Goal: Task Accomplishment & Management: Manage account settings

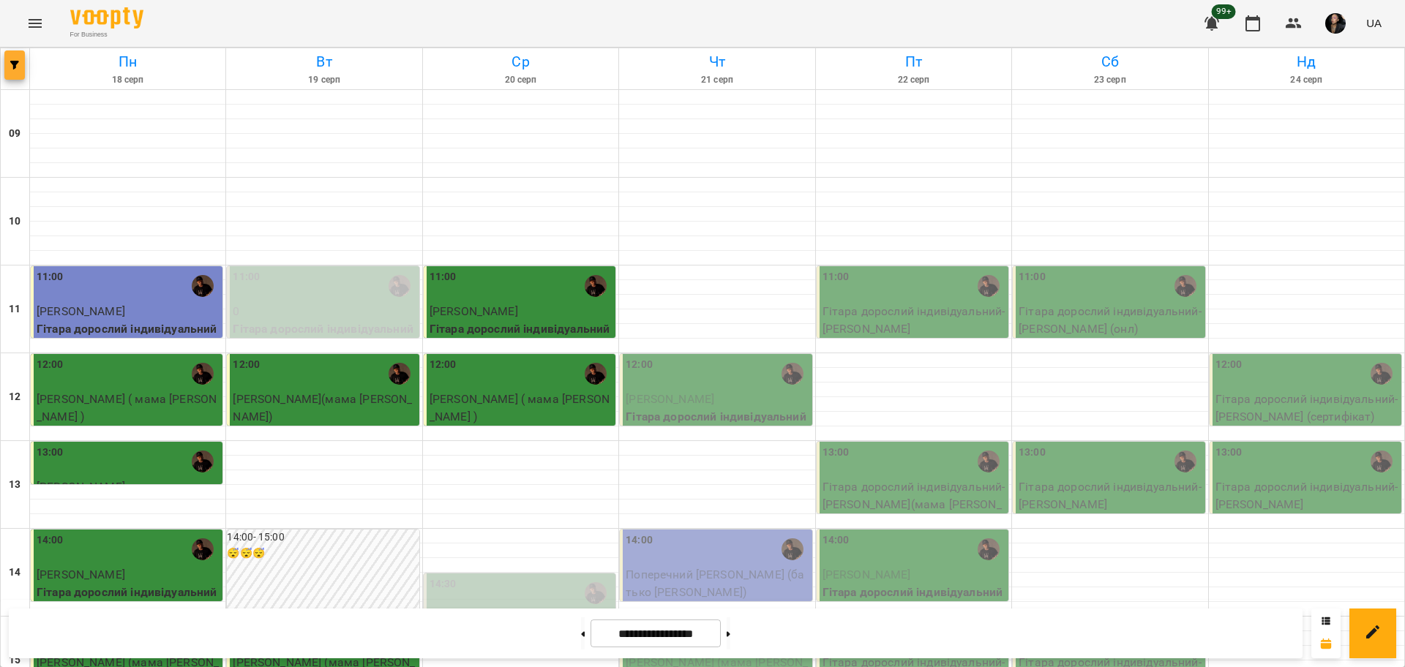
scroll to position [173, 0]
click at [12, 67] on icon "button" at bounding box center [14, 65] width 9 height 9
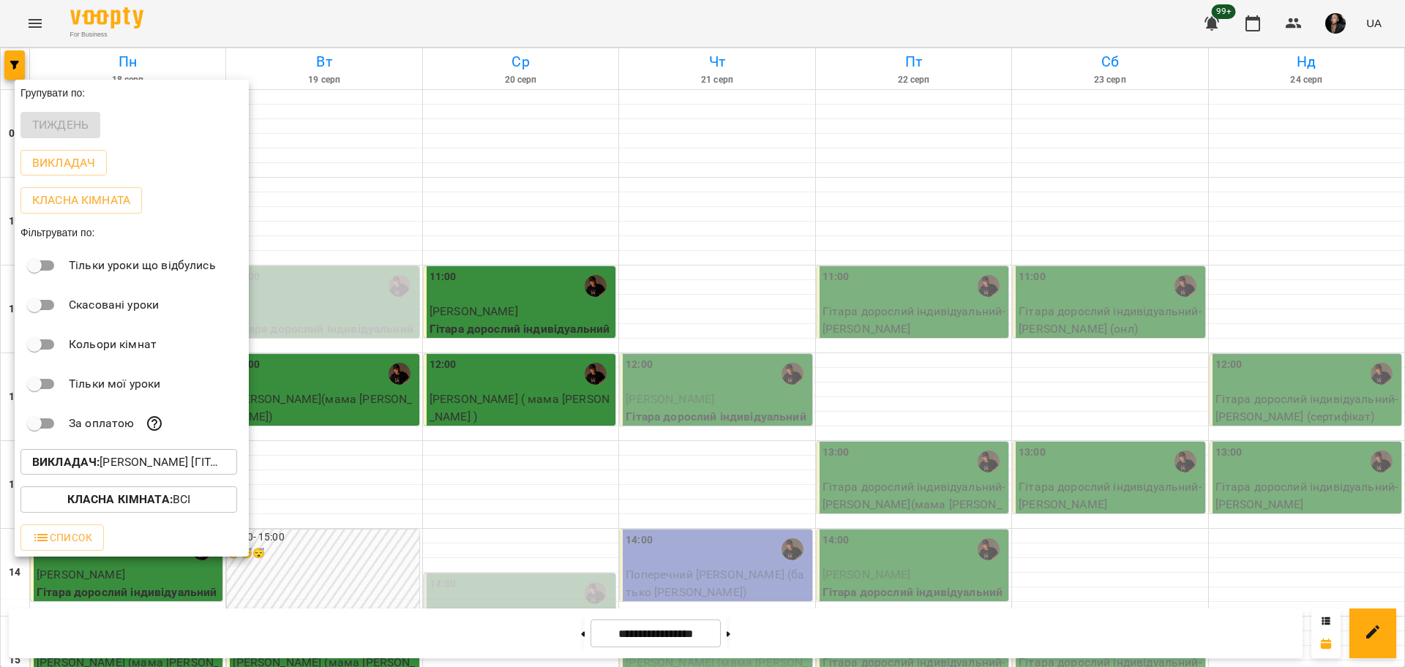
click at [98, 23] on div at bounding box center [702, 333] width 1405 height 667
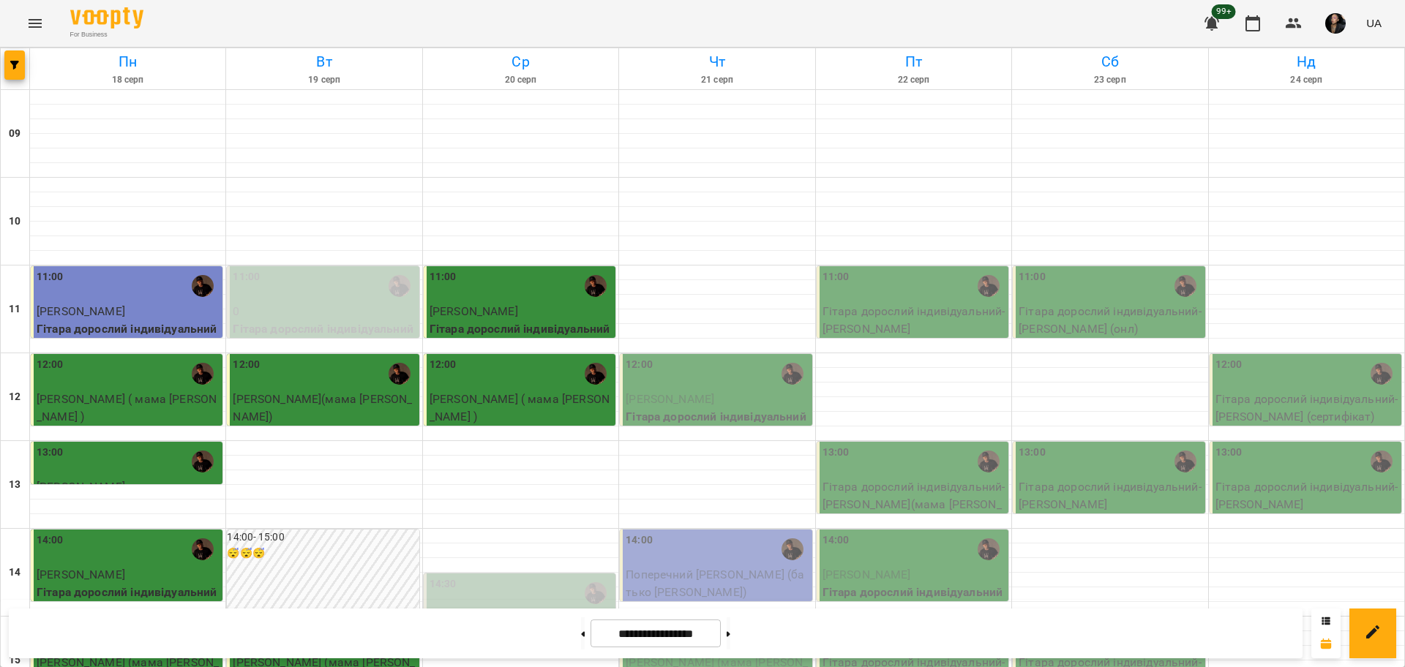
click at [26, 26] on div "Групувати по: Тиждень Викладач Класна кімната Фільтрувати по: Тільки уроки що в…" at bounding box center [702, 333] width 1405 height 667
click at [30, 22] on icon "Menu" at bounding box center [35, 24] width 18 height 18
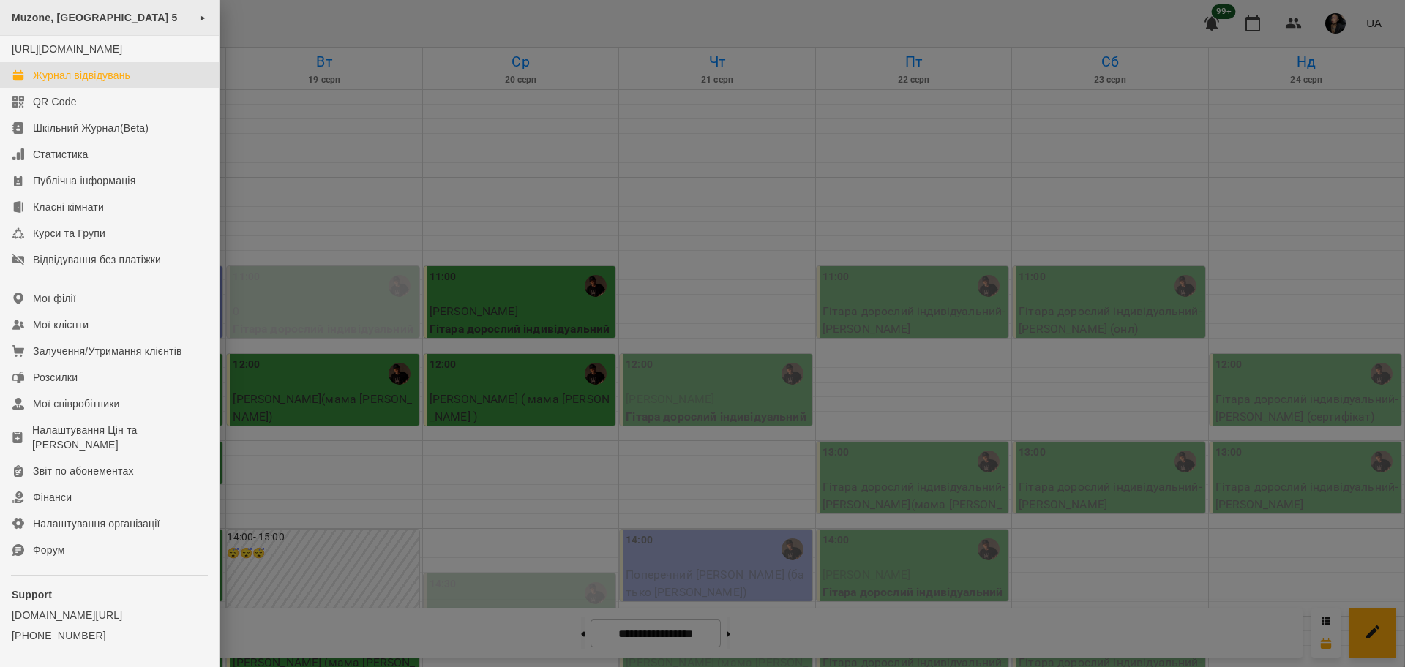
click at [52, 18] on span "Muzone, [GEOGRAPHIC_DATA] 5" at bounding box center [95, 18] width 166 height 12
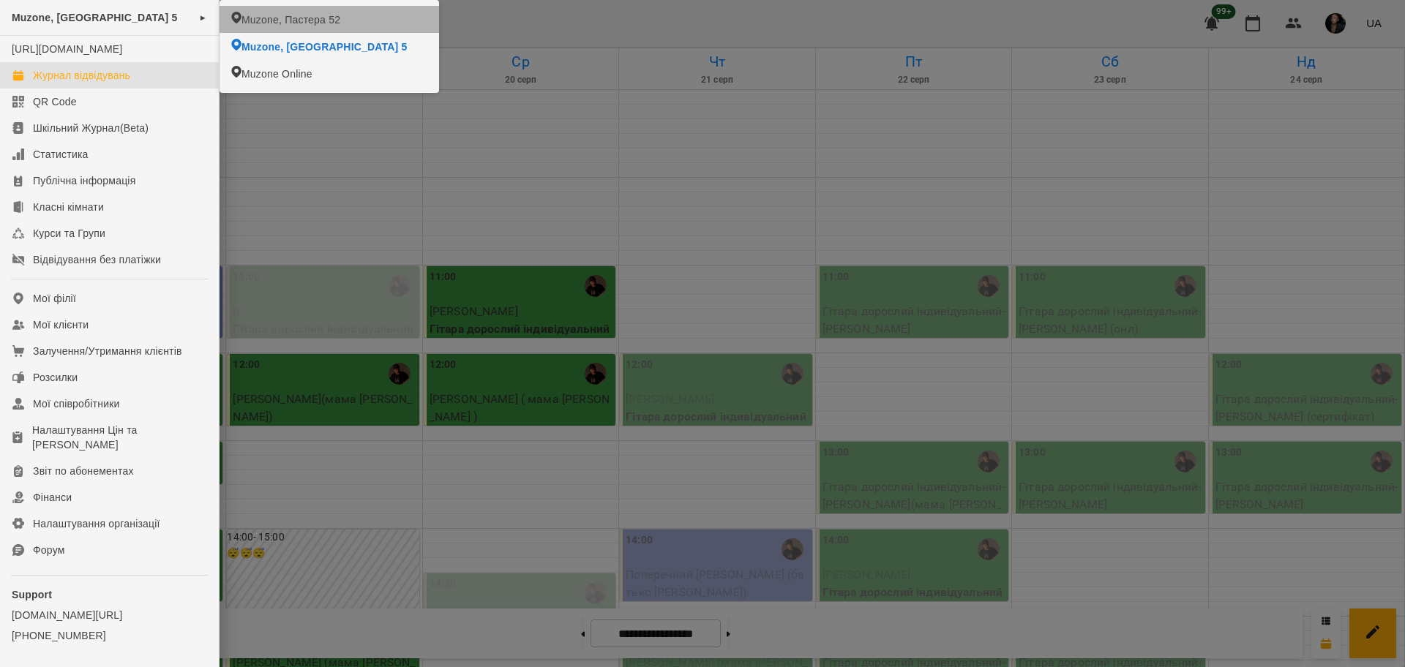
click at [292, 21] on span "Muzone, Пастера 52" at bounding box center [290, 19] width 99 height 15
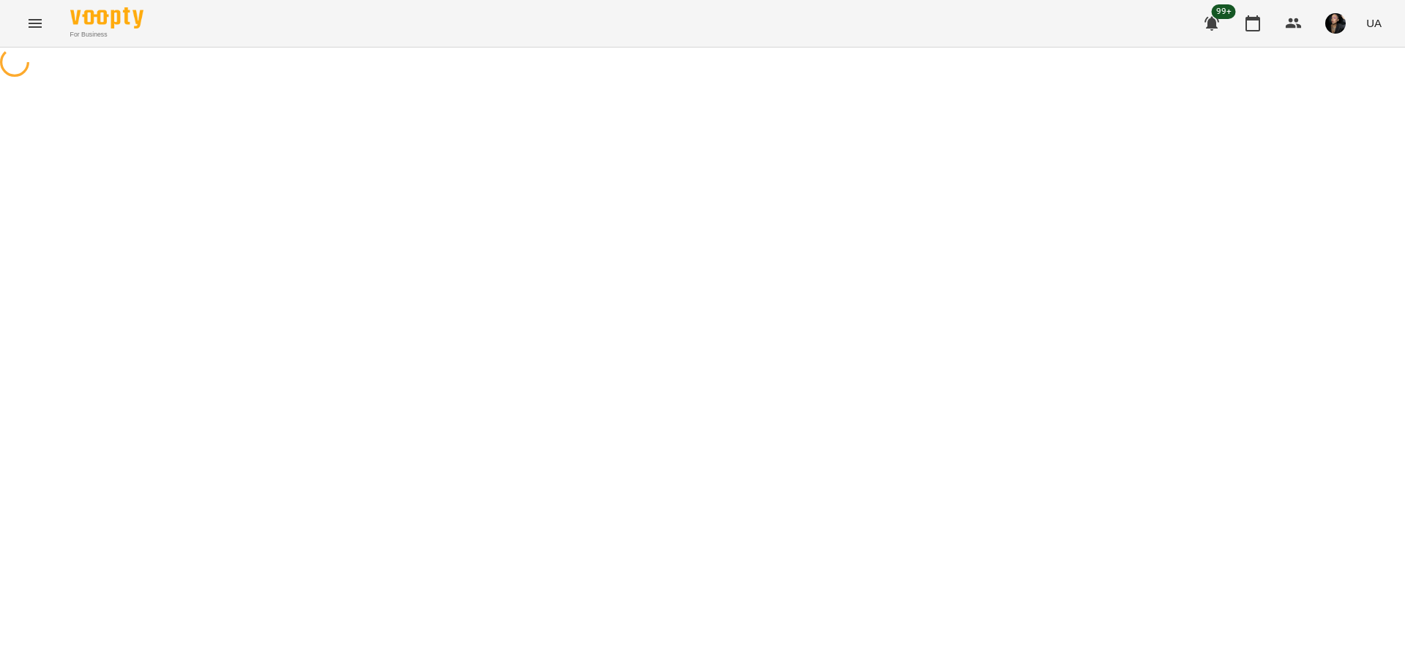
click at [17, 67] on icon at bounding box center [15, 62] width 38 height 38
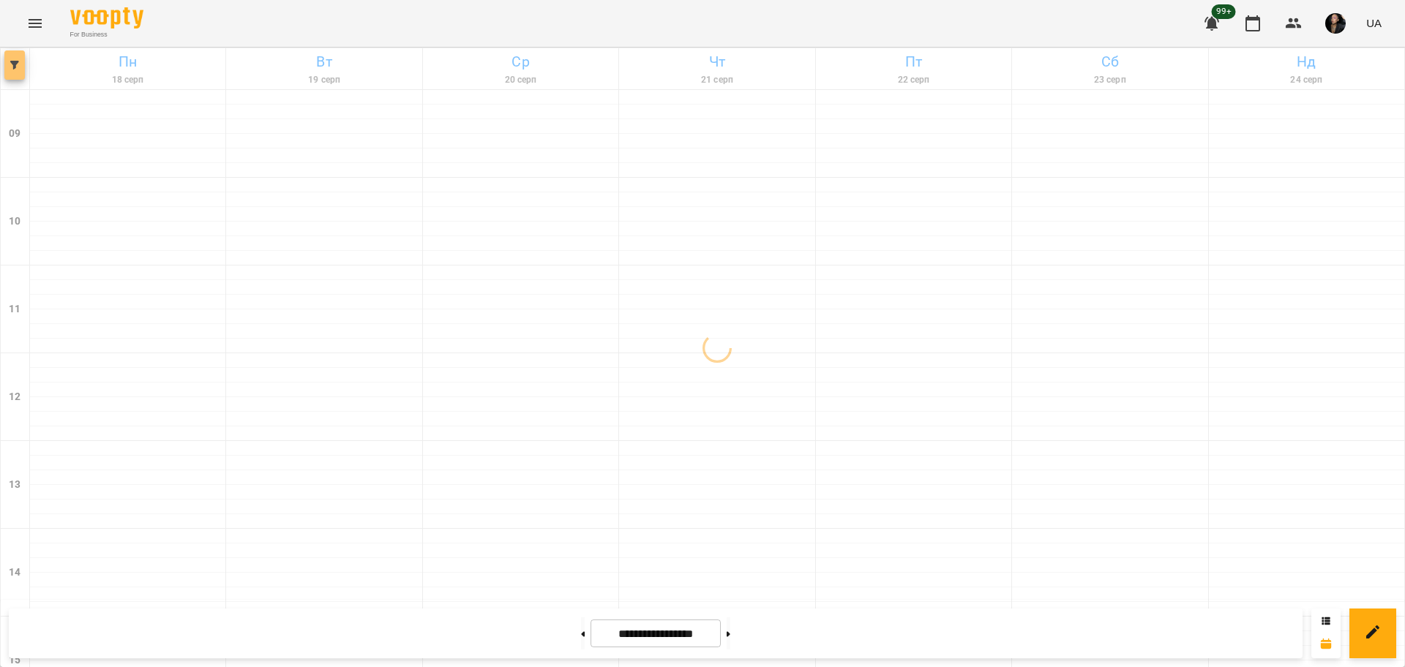
click at [15, 78] on button "button" at bounding box center [14, 64] width 20 height 29
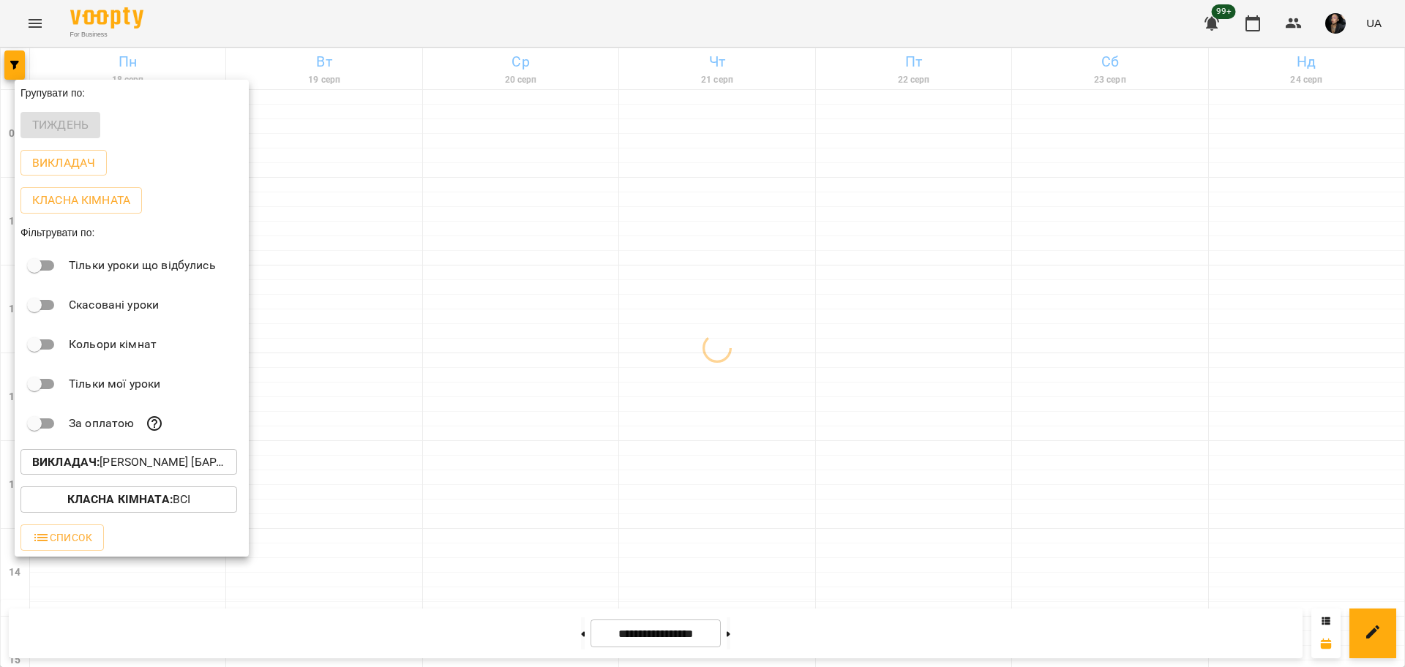
click at [136, 467] on p "Викладач : [PERSON_NAME] [барабани]" at bounding box center [128, 463] width 193 height 18
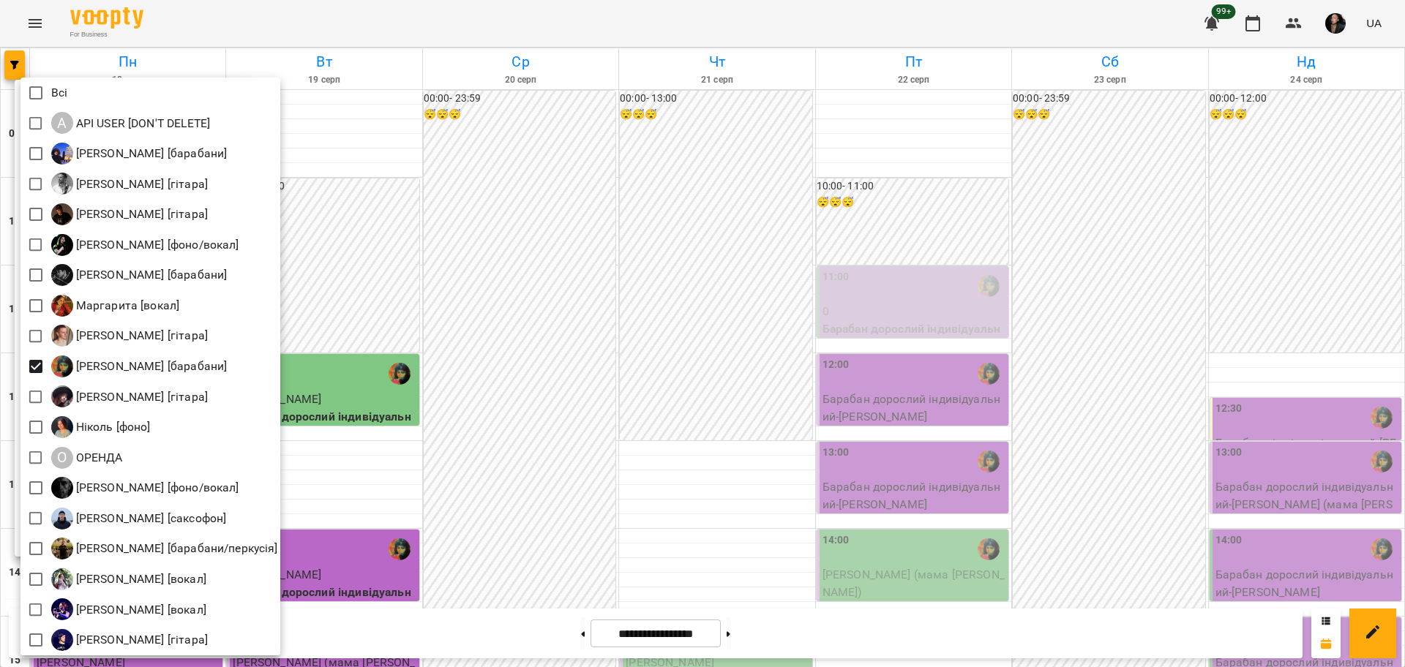
click at [1306, 29] on div at bounding box center [702, 333] width 1405 height 667
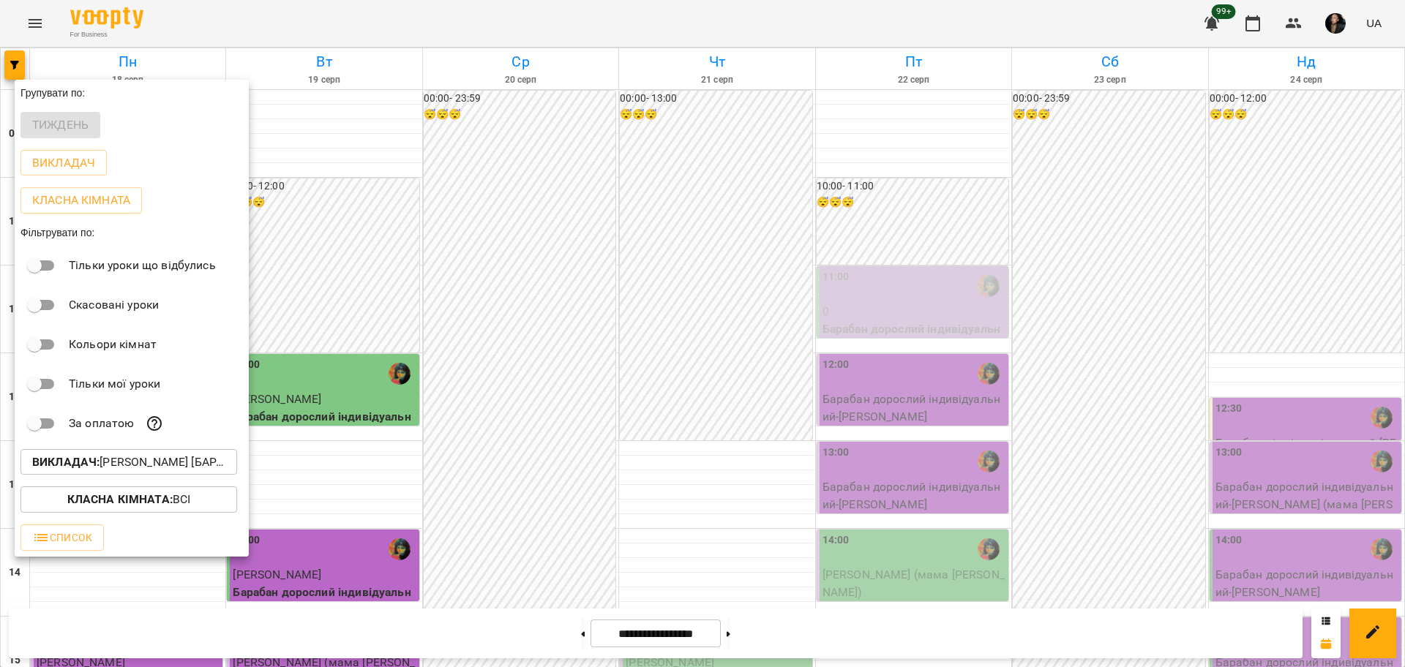
click at [1298, 29] on div "Всі A API USER [DON'T DELETE] [PERSON_NAME] [барабани] [PERSON_NAME] [гітара] […" at bounding box center [702, 333] width 1405 height 667
click at [1294, 25] on div at bounding box center [702, 333] width 1405 height 667
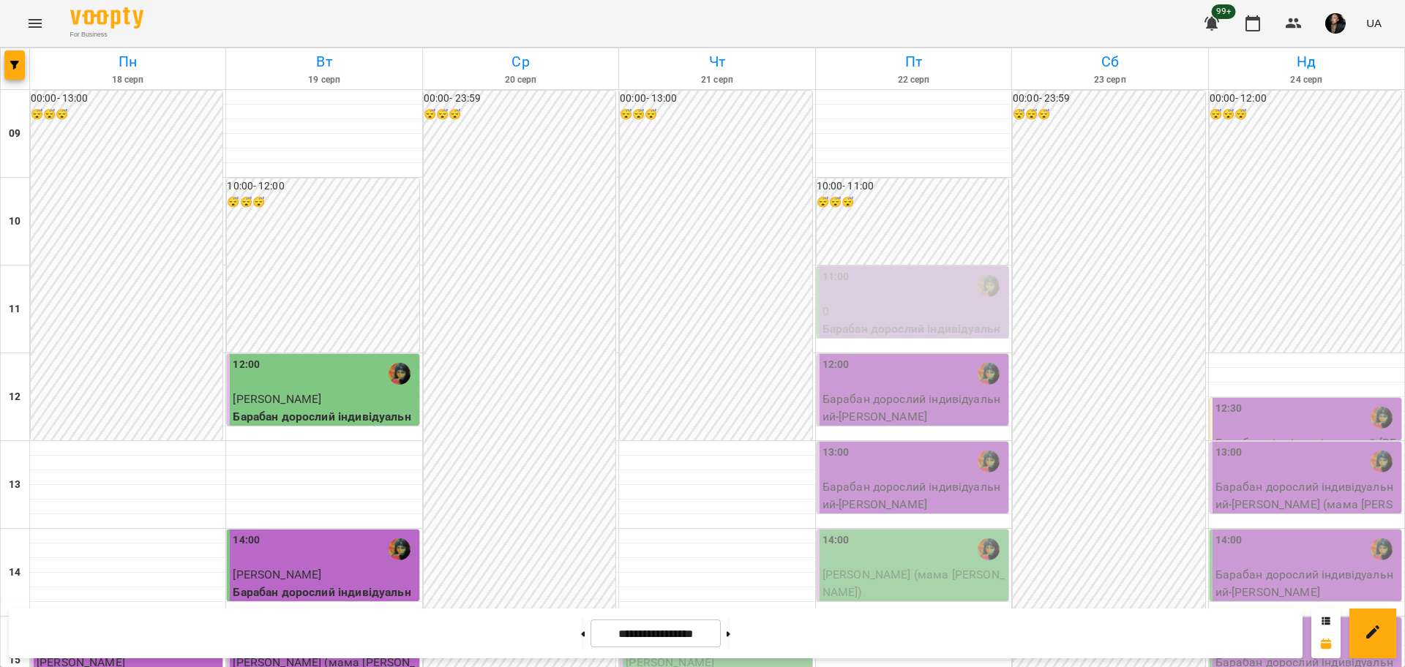
click at [1294, 24] on div "Групувати по: Тиждень Викладач Класна кімната Фільтрувати по: Тільки уроки що в…" at bounding box center [702, 333] width 1405 height 667
click at [1301, 22] on icon "button" at bounding box center [1294, 24] width 18 height 18
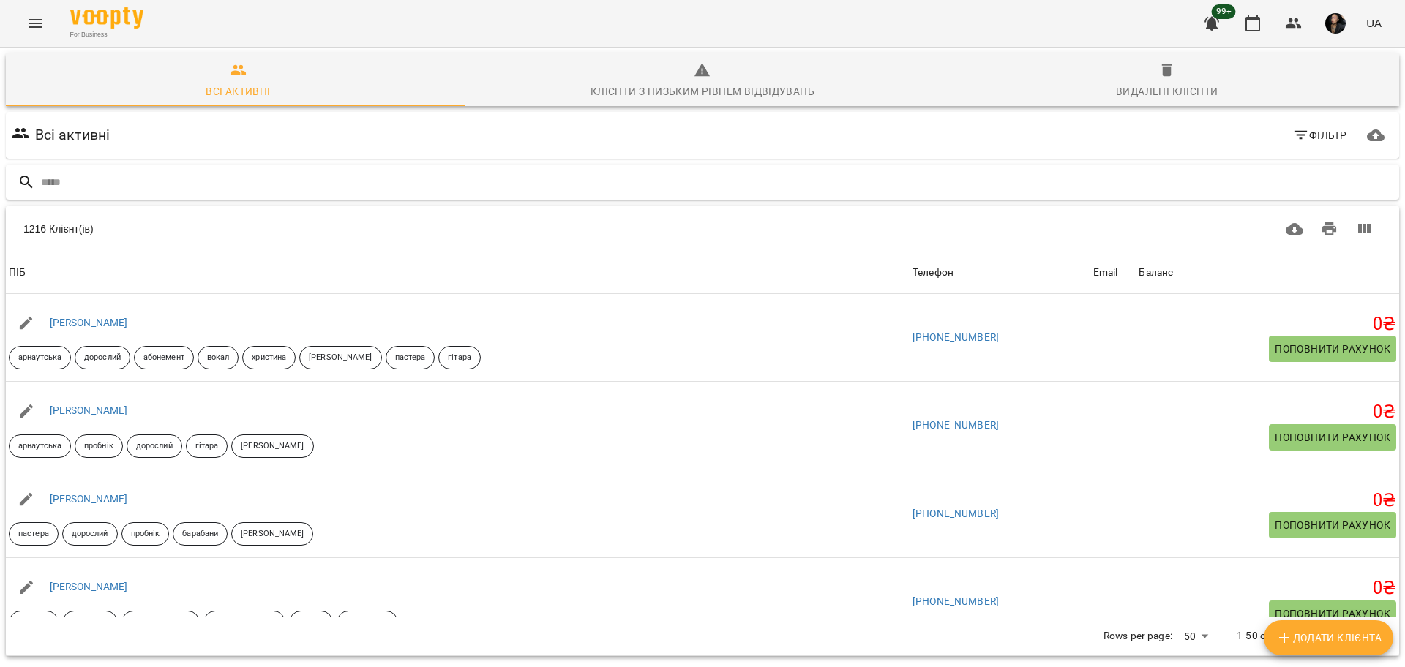
click at [637, 182] on input "text" at bounding box center [717, 182] width 1352 height 24
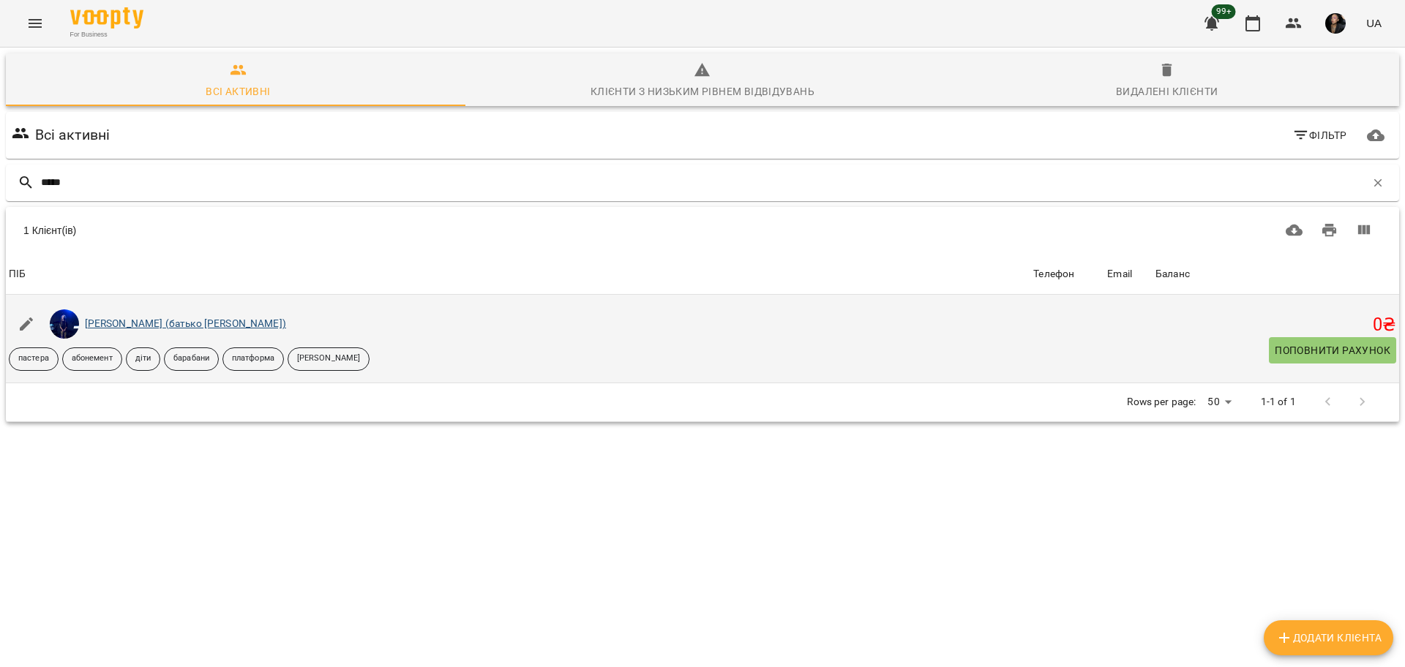
type input "****"
click at [142, 320] on link "[PERSON_NAME] (батько [PERSON_NAME])" at bounding box center [185, 324] width 201 height 12
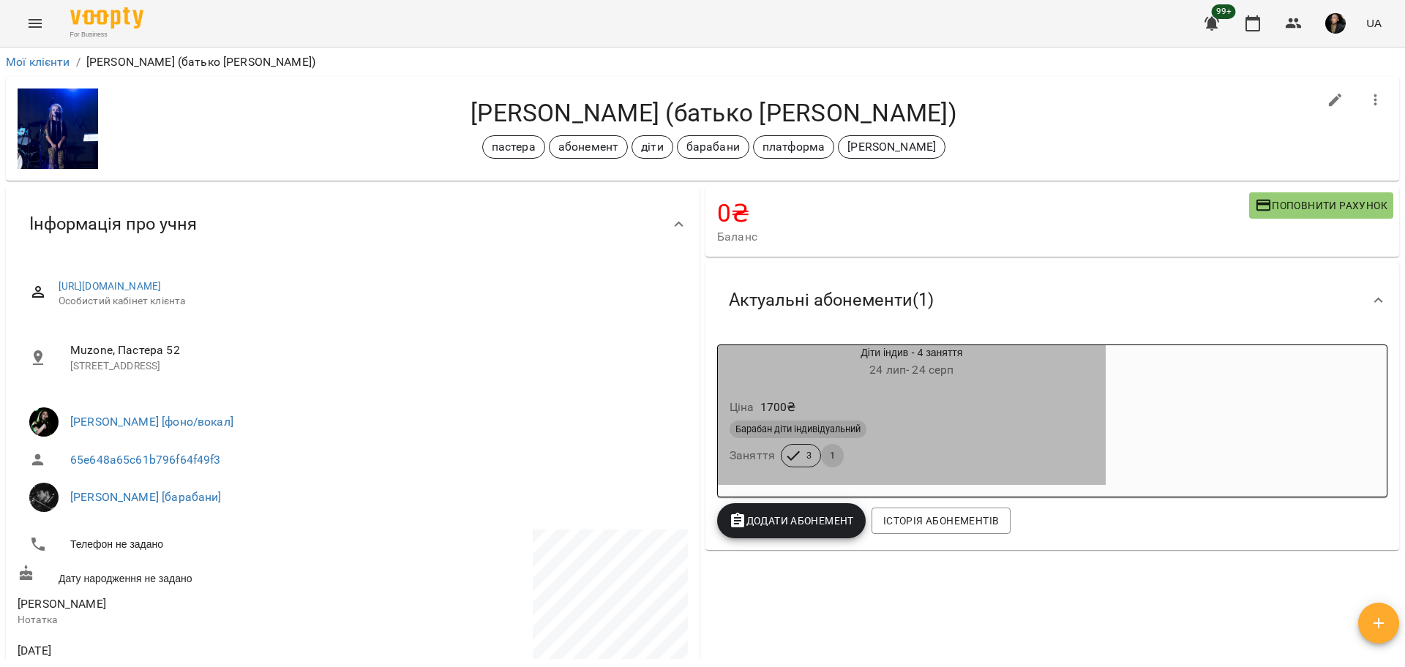
click at [943, 451] on div "Барабан діти індивідуальний Заняття 3 1" at bounding box center [912, 444] width 370 height 53
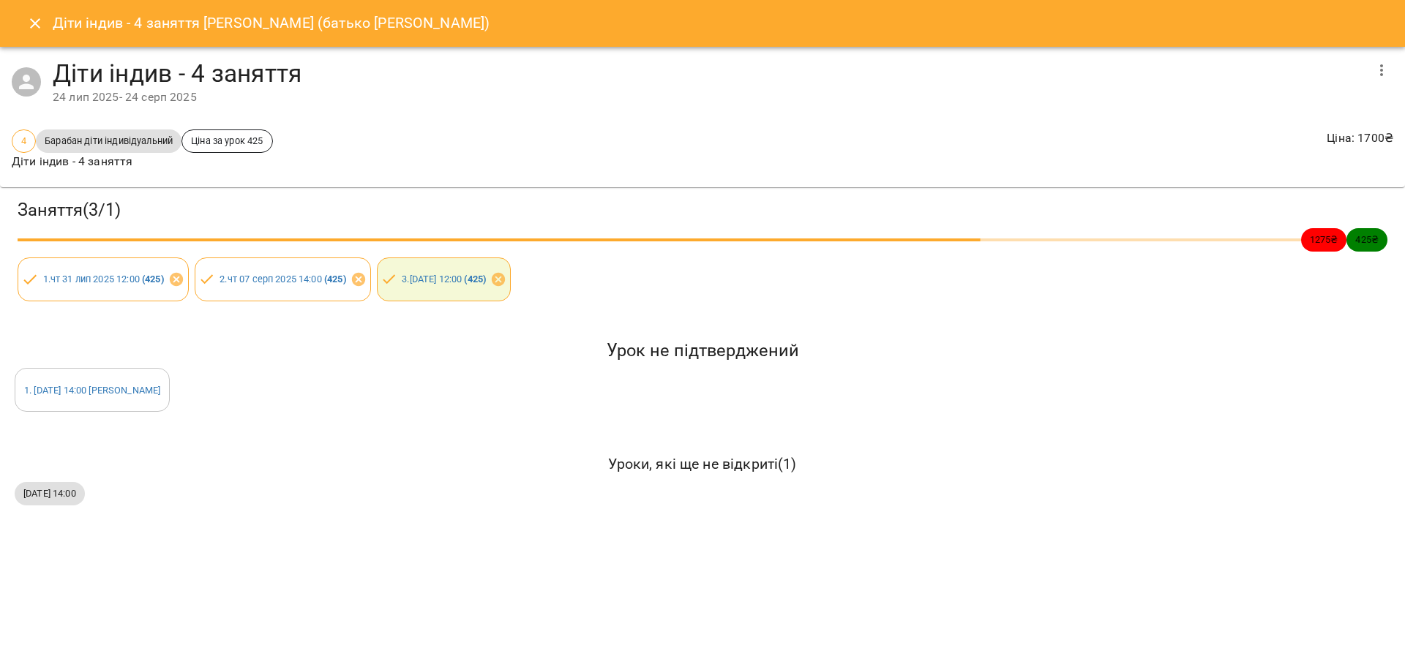
click at [39, 29] on icon "Close" at bounding box center [35, 24] width 18 height 18
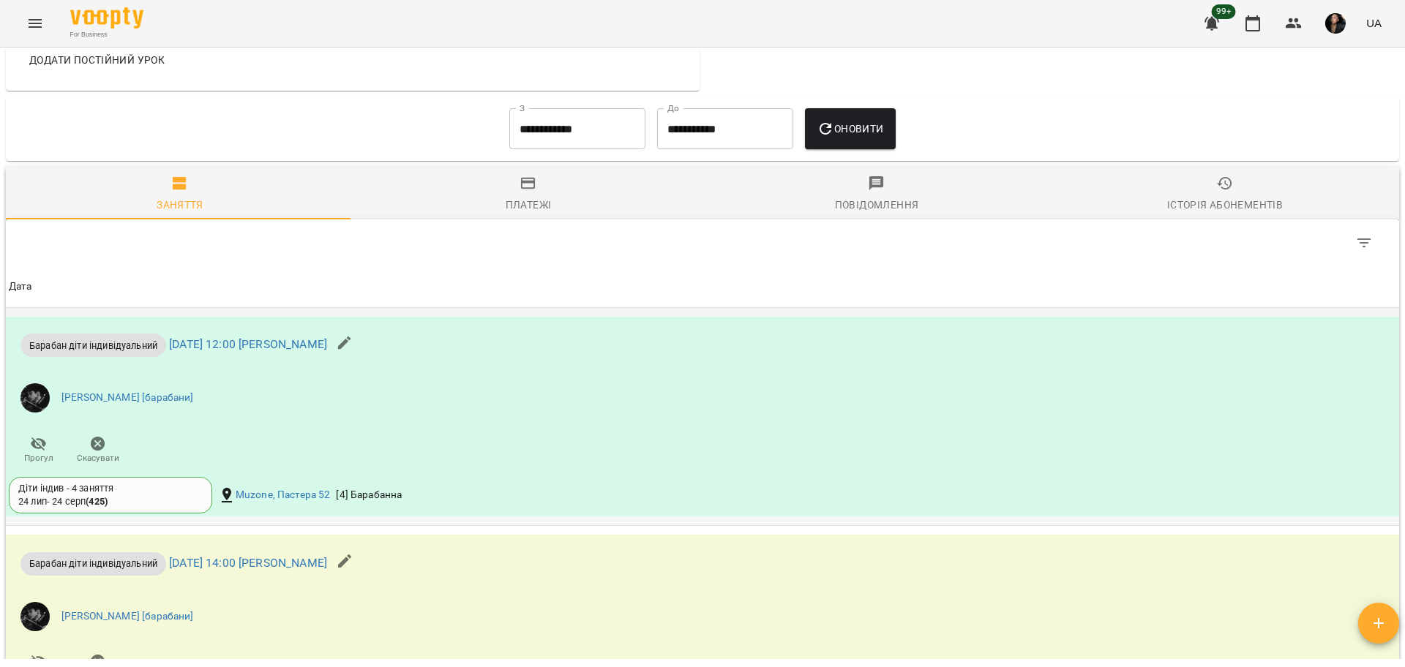
scroll to position [1280, 0]
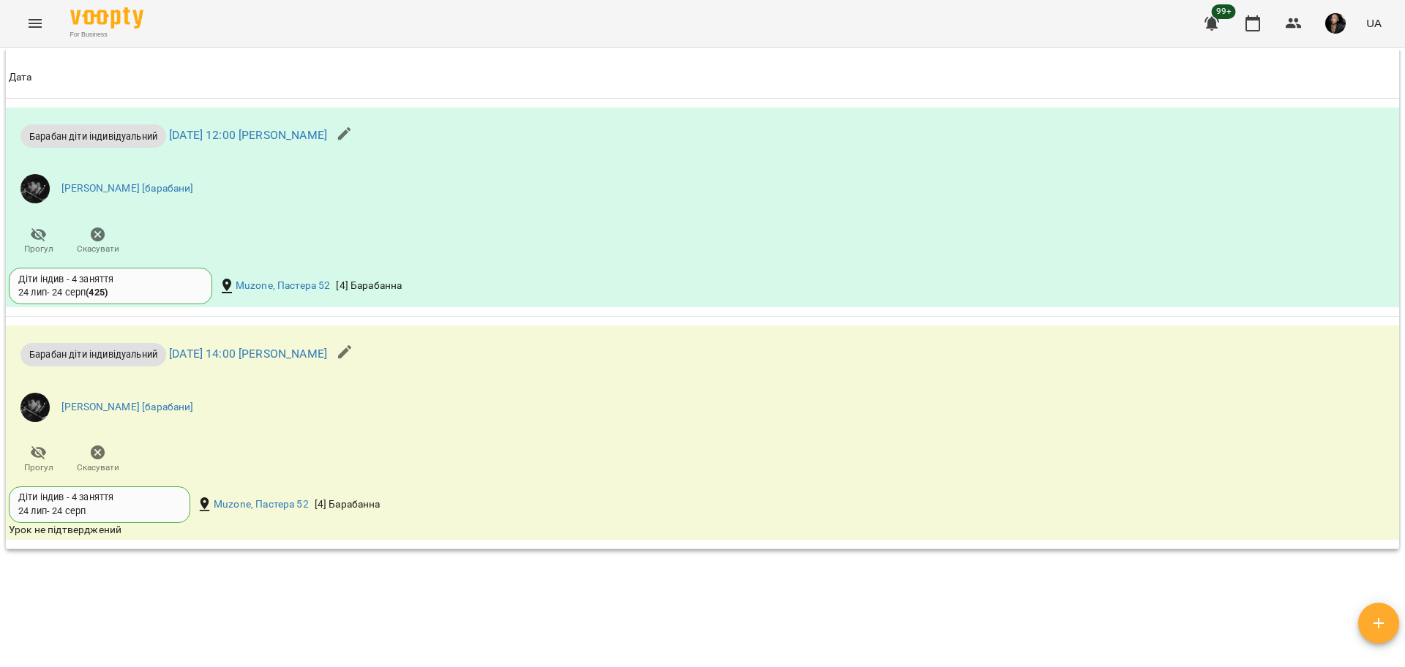
click at [1033, 604] on div "Мої клієнти / [PERSON_NAME] (батько [PERSON_NAME]) [PERSON_NAME] (батько [PERSO…" at bounding box center [702, 354] width 1399 height 609
click at [888, 604] on div "Мої клієнти / [PERSON_NAME] (батько [PERSON_NAME]) [PERSON_NAME] (батько [PERSO…" at bounding box center [702, 354] width 1399 height 609
click at [889, 606] on div "Мої клієнти / [PERSON_NAME] (батько [PERSON_NAME]) [PERSON_NAME] (батько [PERSO…" at bounding box center [702, 354] width 1399 height 609
click at [904, 604] on div "Мої клієнти / [PERSON_NAME] (батько [PERSON_NAME]) [PERSON_NAME] (батько [PERSO…" at bounding box center [702, 354] width 1399 height 609
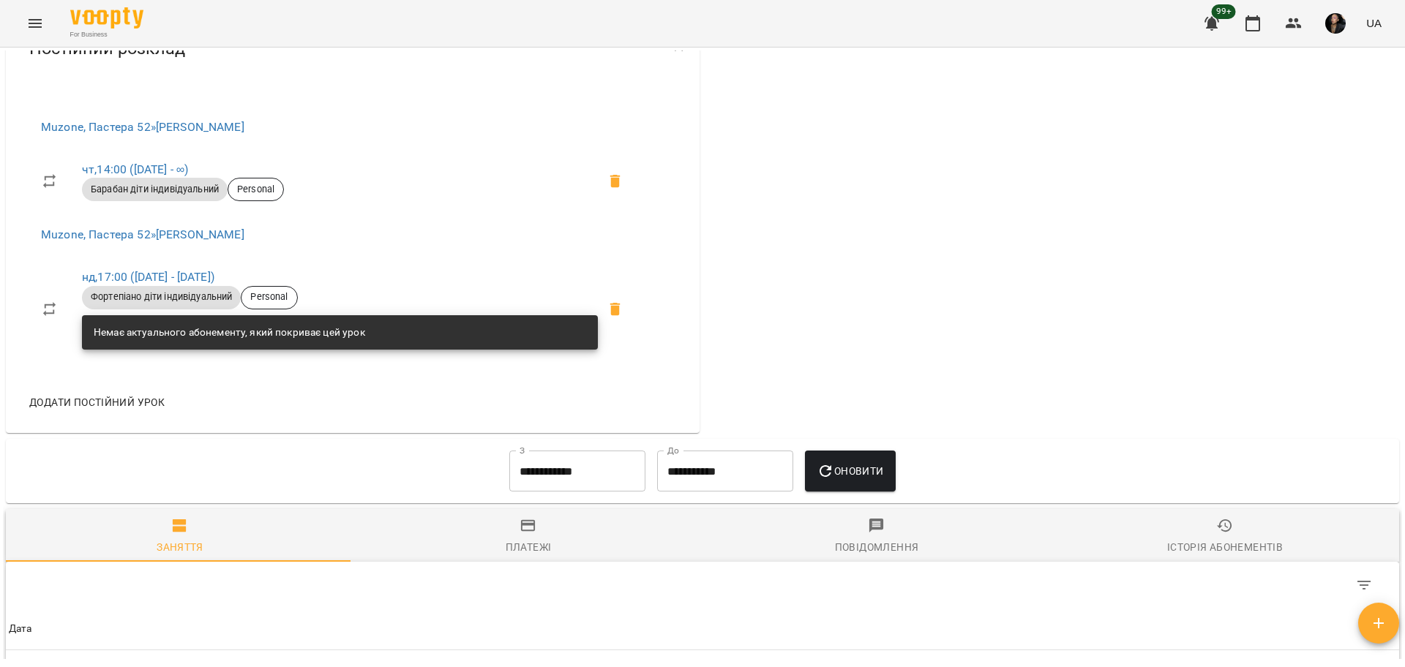
scroll to position [732, 0]
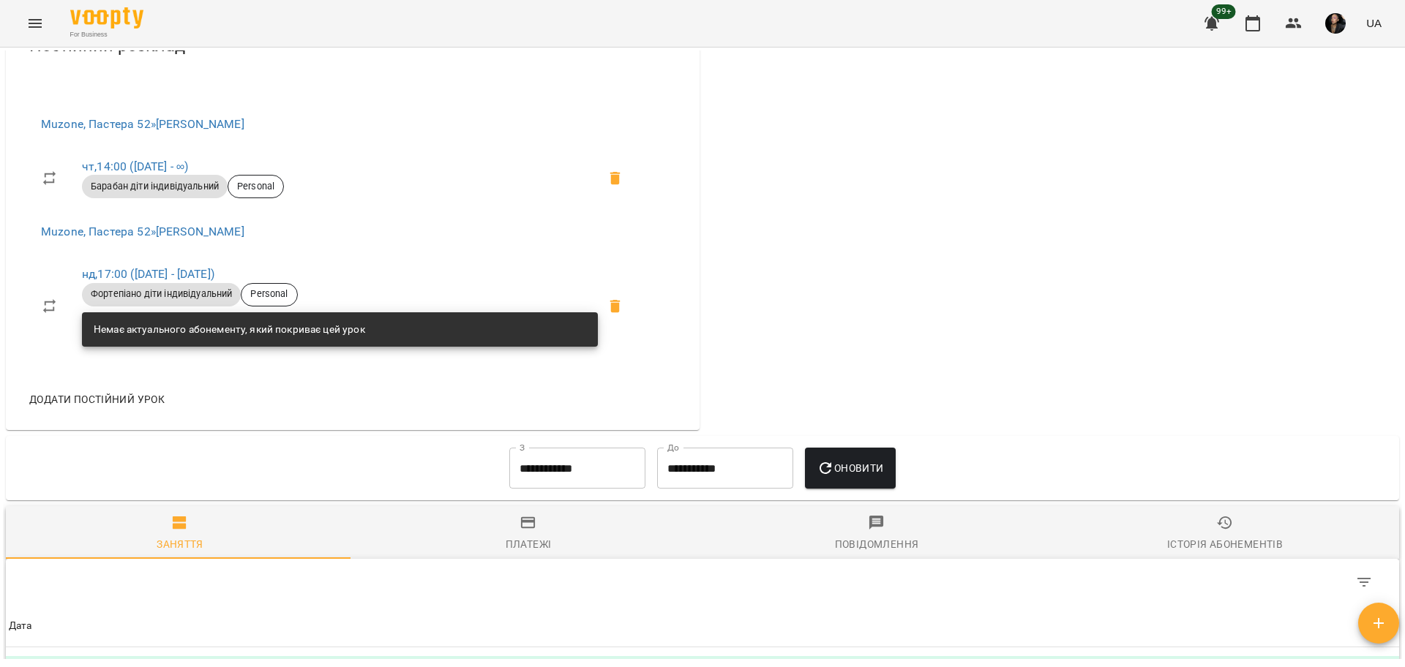
click at [580, 386] on div "Додати постійний урок" at bounding box center [337, 399] width 639 height 38
click at [37, 24] on icon "Menu" at bounding box center [35, 24] width 18 height 18
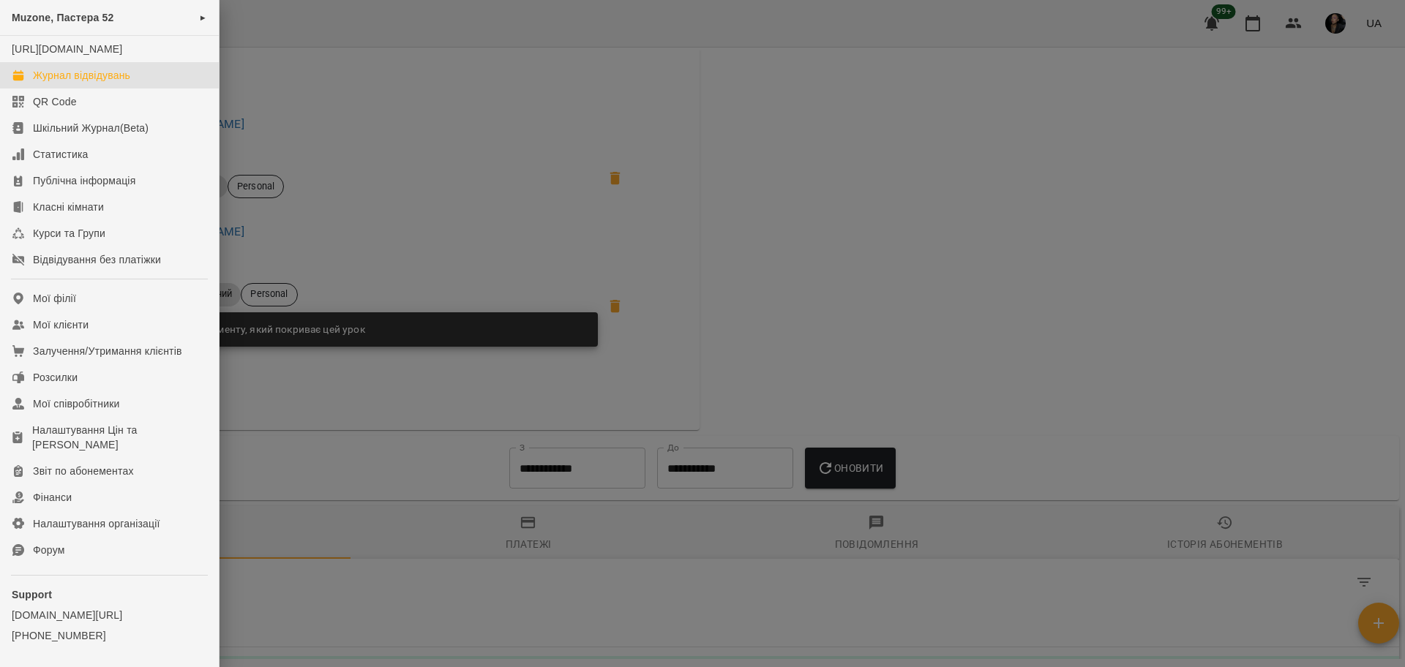
click at [116, 83] on div "Журнал відвідувань" at bounding box center [81, 75] width 97 height 15
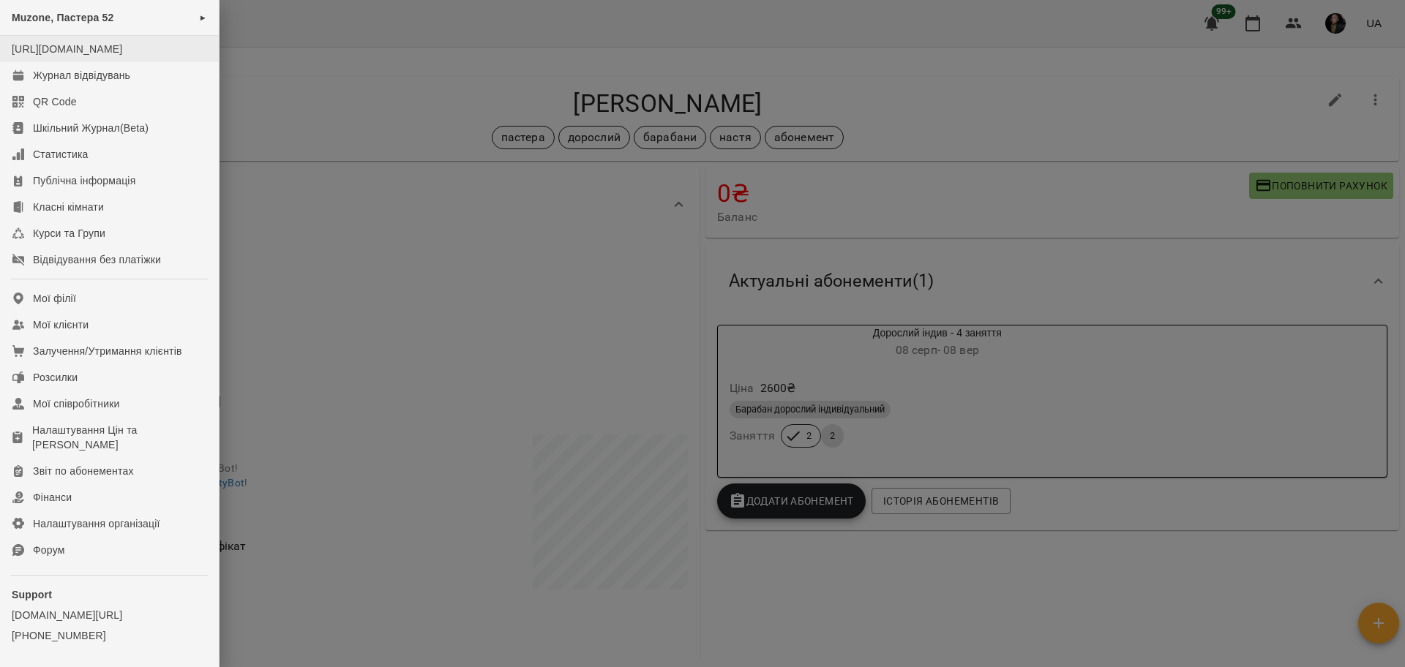
scroll to position [1181, 0]
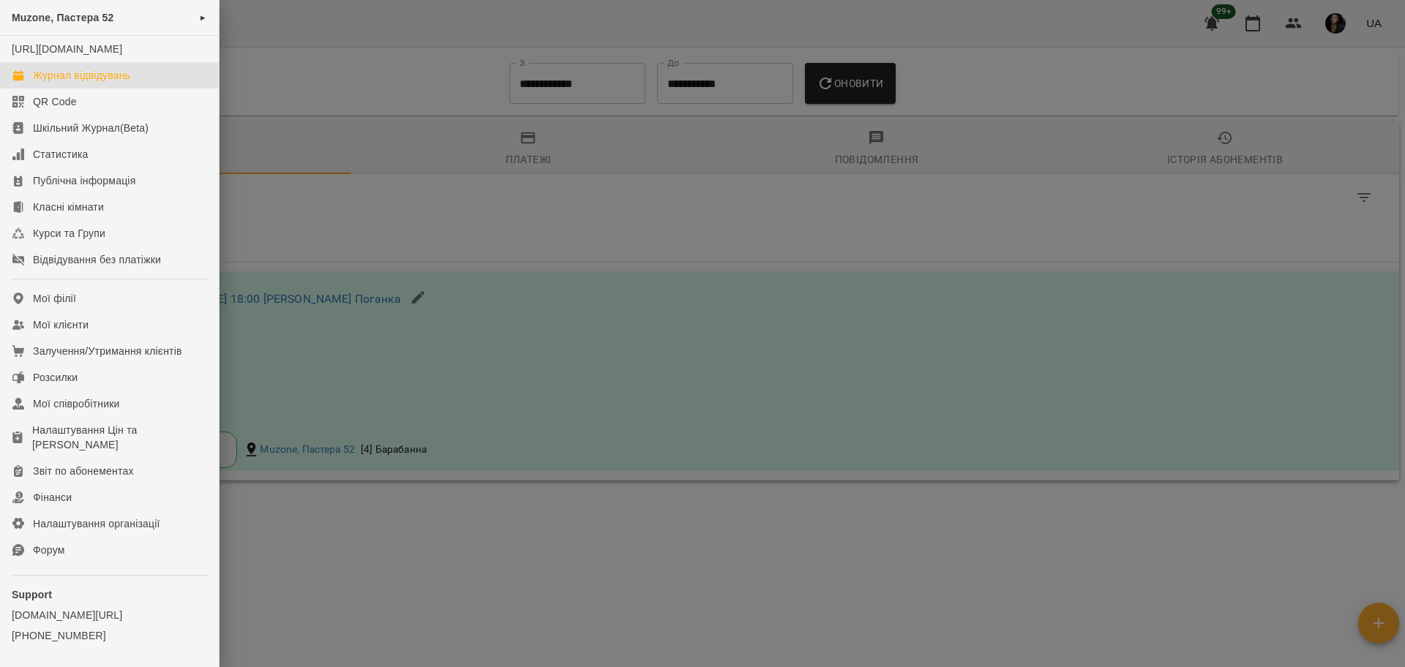
click at [76, 83] on div "Журнал відвідувань" at bounding box center [81, 75] width 97 height 15
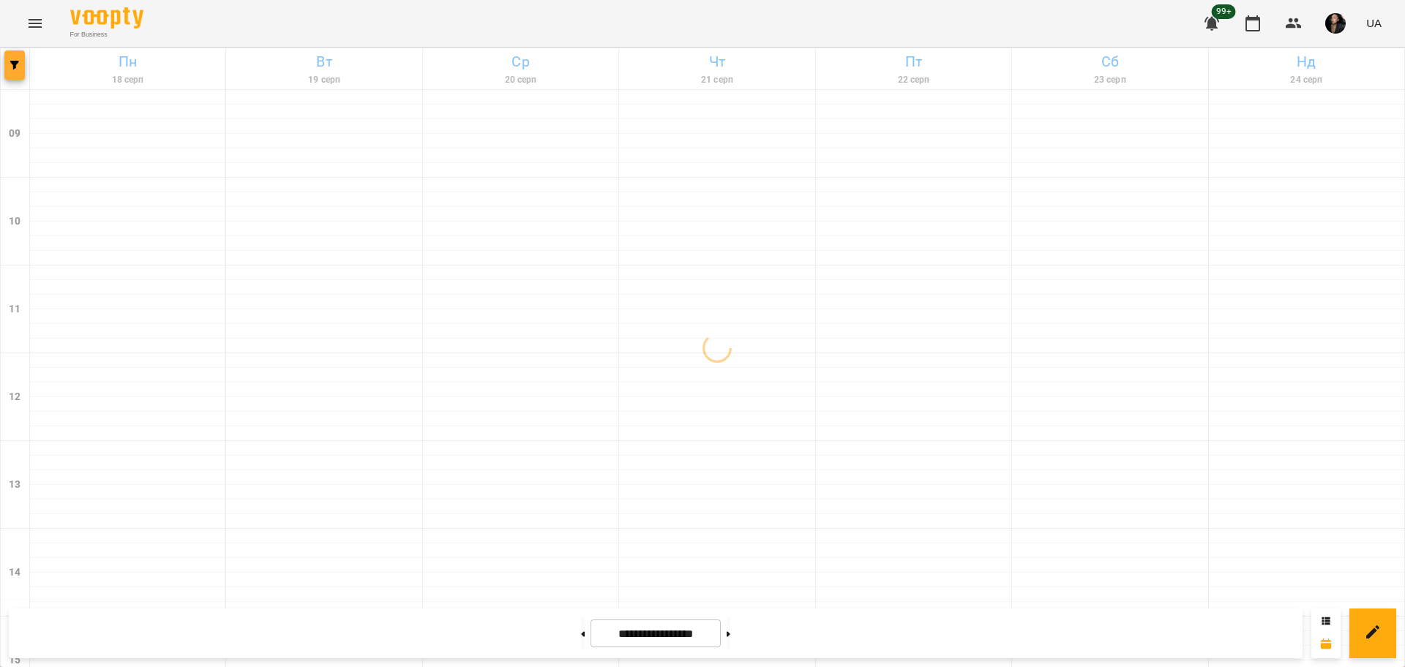
click at [10, 55] on button "button" at bounding box center [14, 64] width 20 height 29
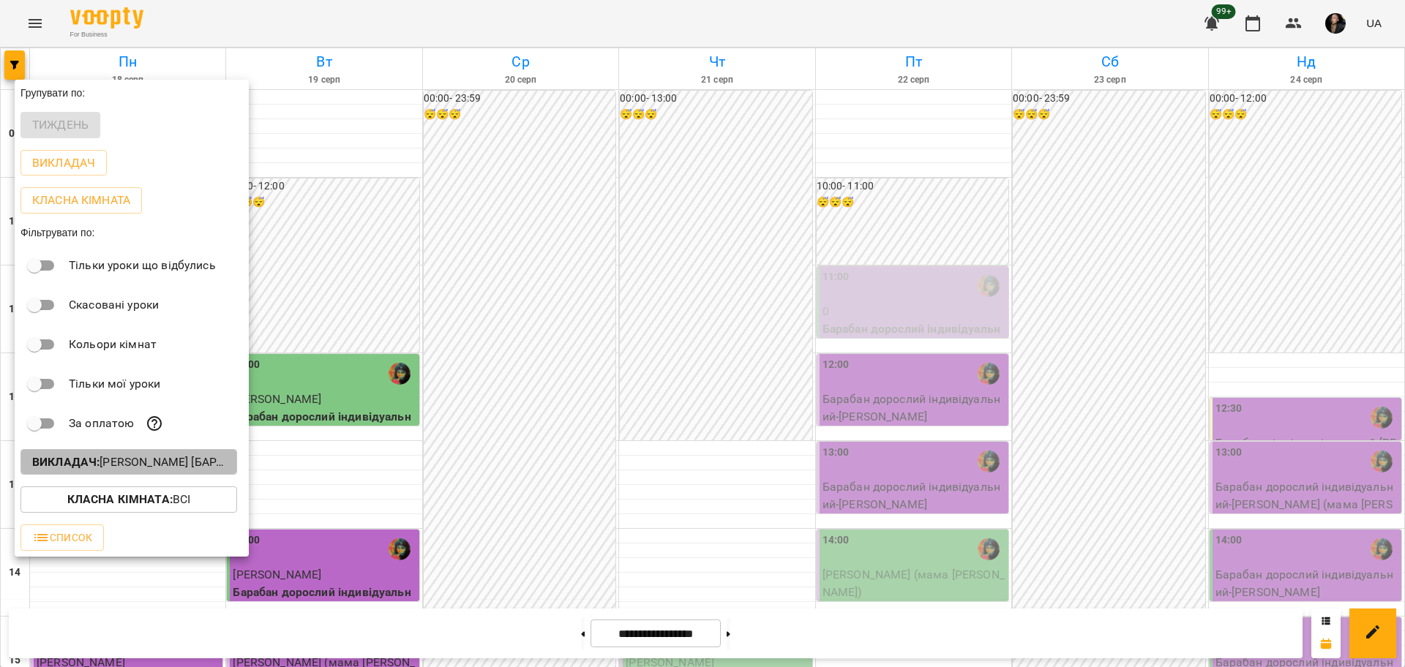
click at [126, 471] on p "Викладач : [PERSON_NAME] [барабани]" at bounding box center [128, 463] width 193 height 18
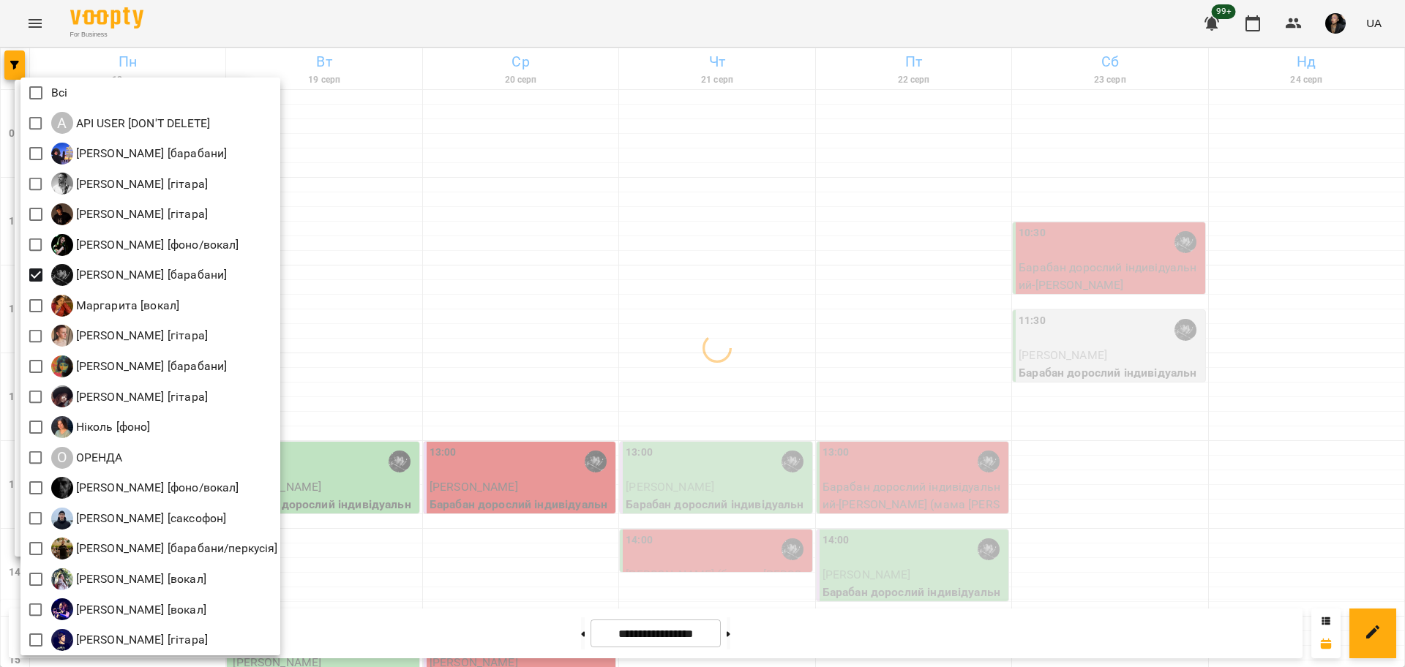
click at [606, 403] on div at bounding box center [702, 333] width 1405 height 667
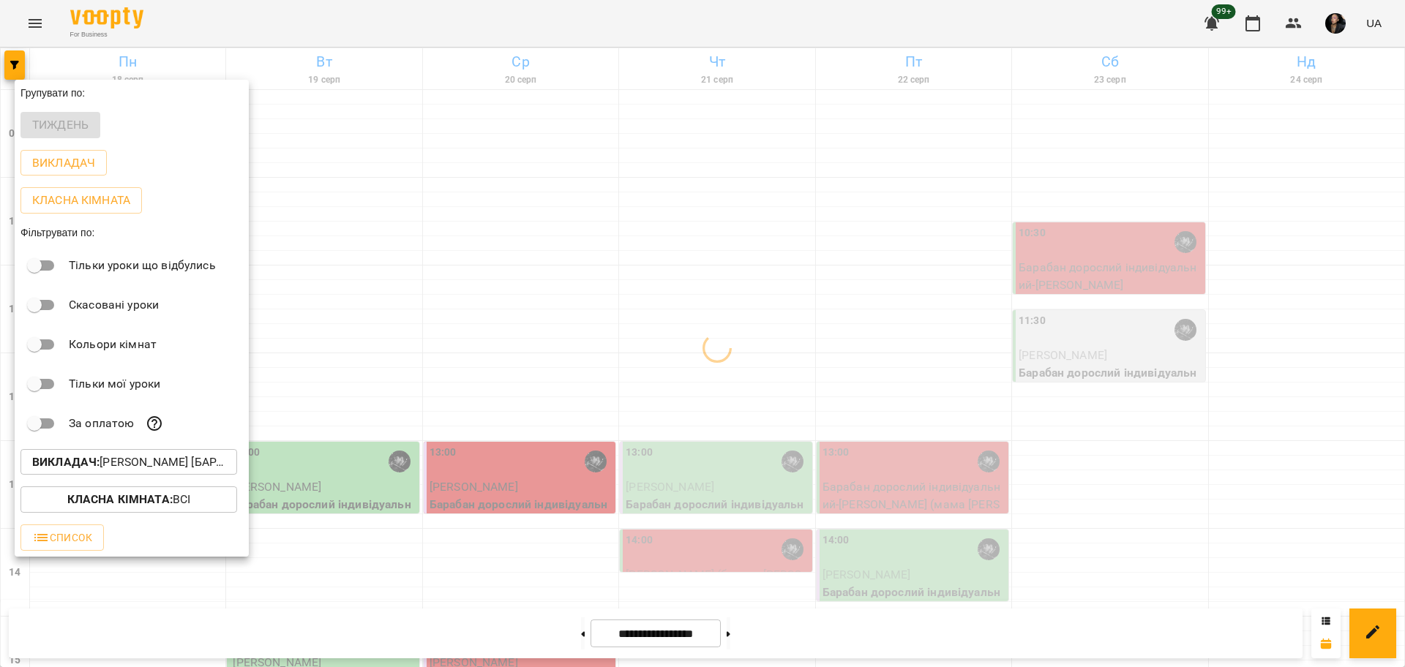
click at [486, 593] on div at bounding box center [702, 333] width 1405 height 667
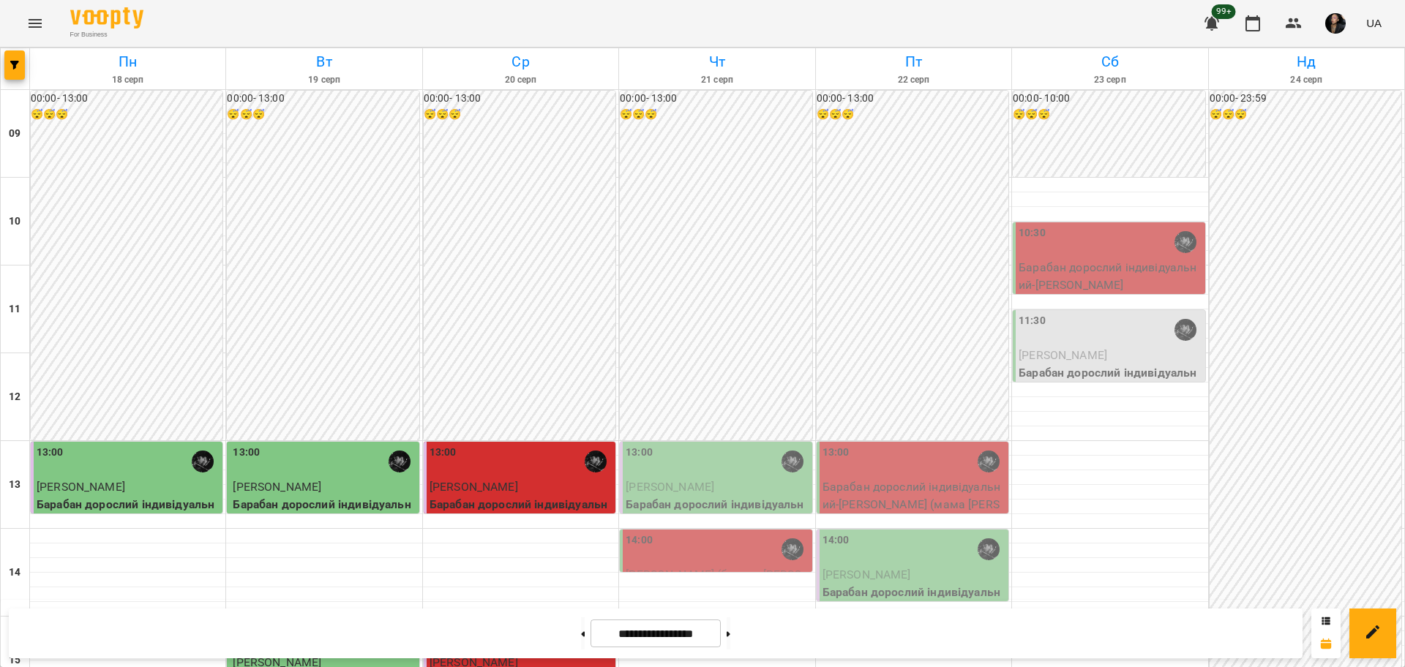
click at [522, 479] on p "Туранська Катерина" at bounding box center [521, 488] width 183 height 18
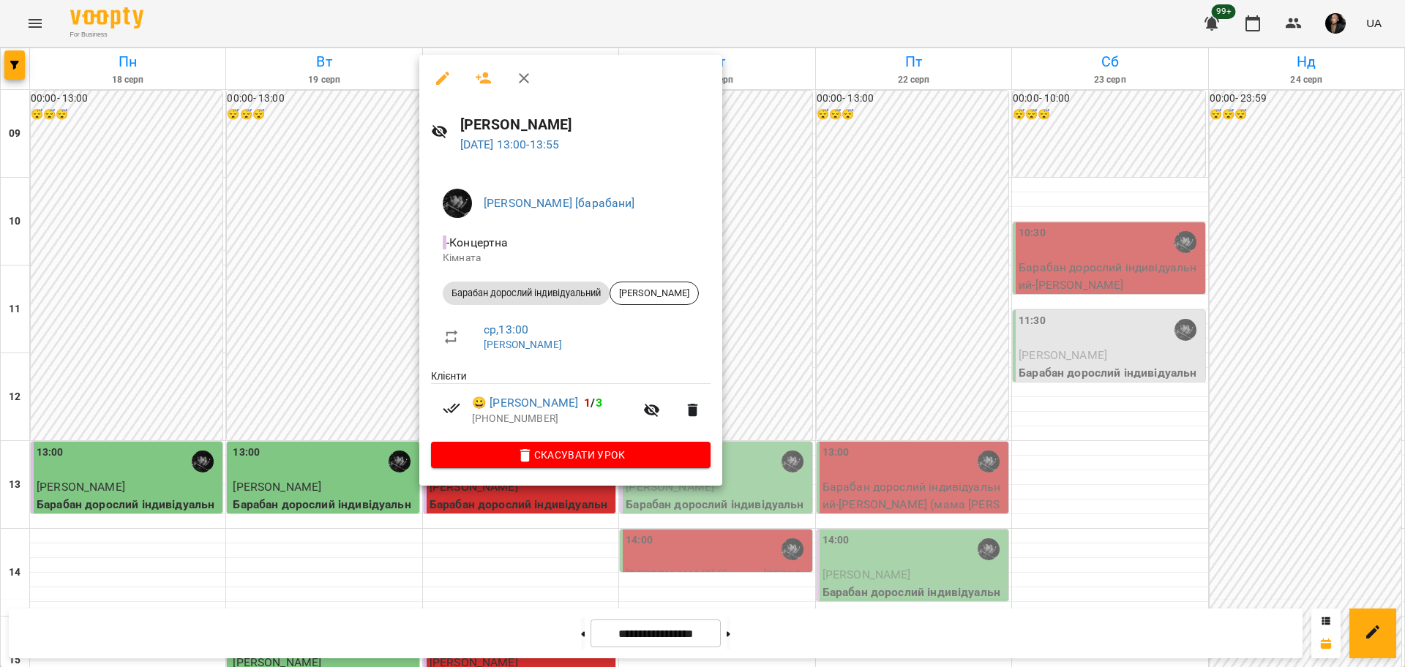
click at [535, 559] on div at bounding box center [702, 333] width 1405 height 667
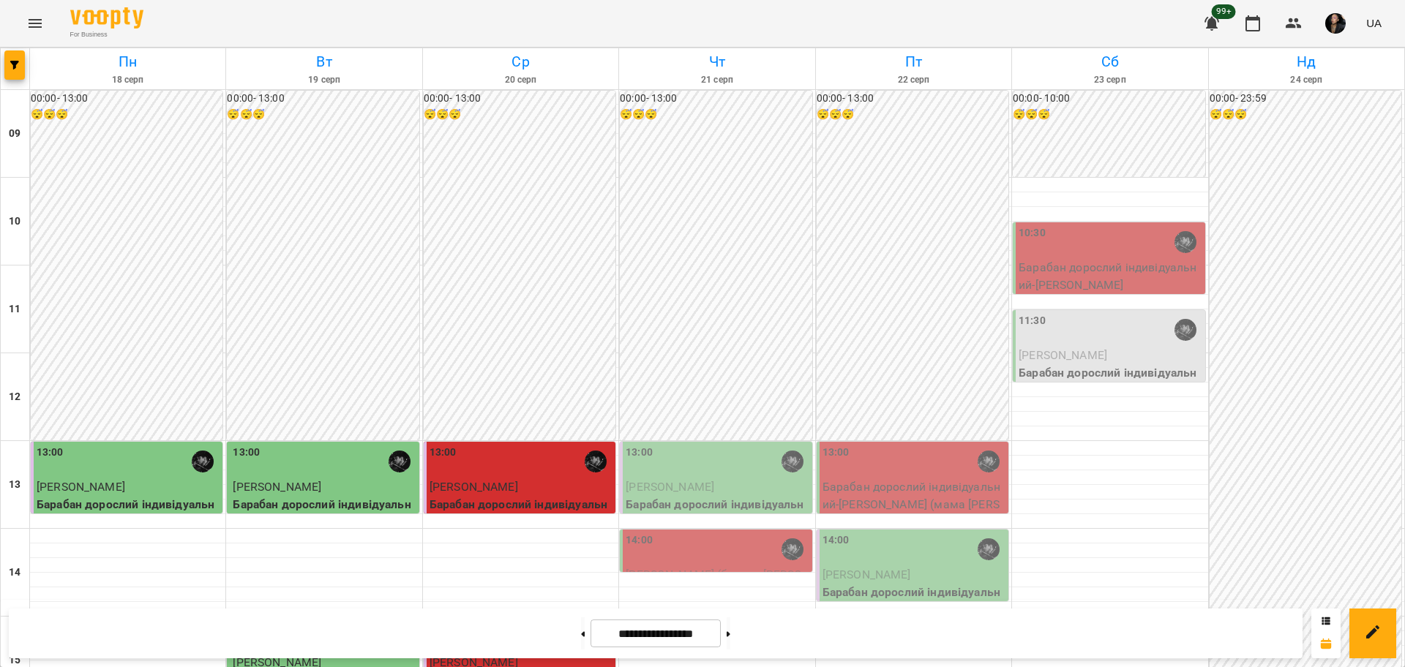
scroll to position [274, 0]
click at [753, 445] on div "13:00" at bounding box center [717, 462] width 183 height 34
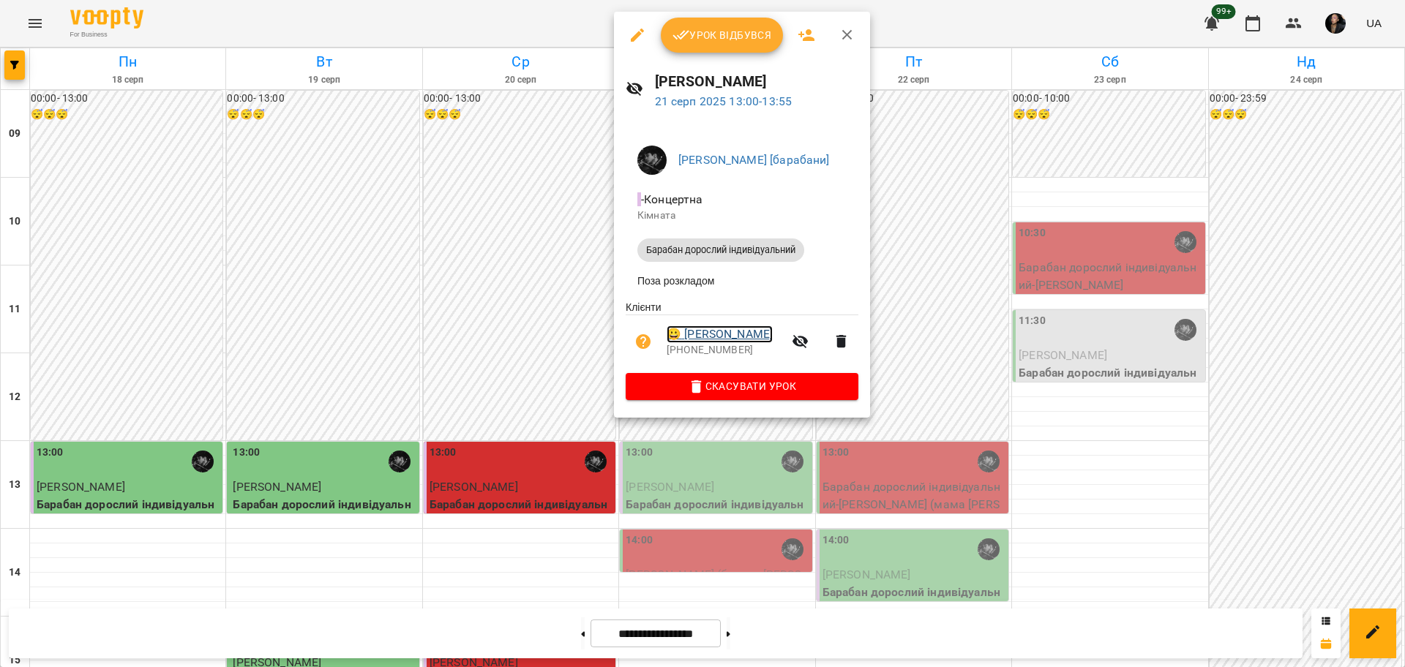
click at [744, 340] on link "😀 Лелюх Тетяна" at bounding box center [720, 335] width 106 height 18
